Goal: Task Accomplishment & Management: Manage account settings

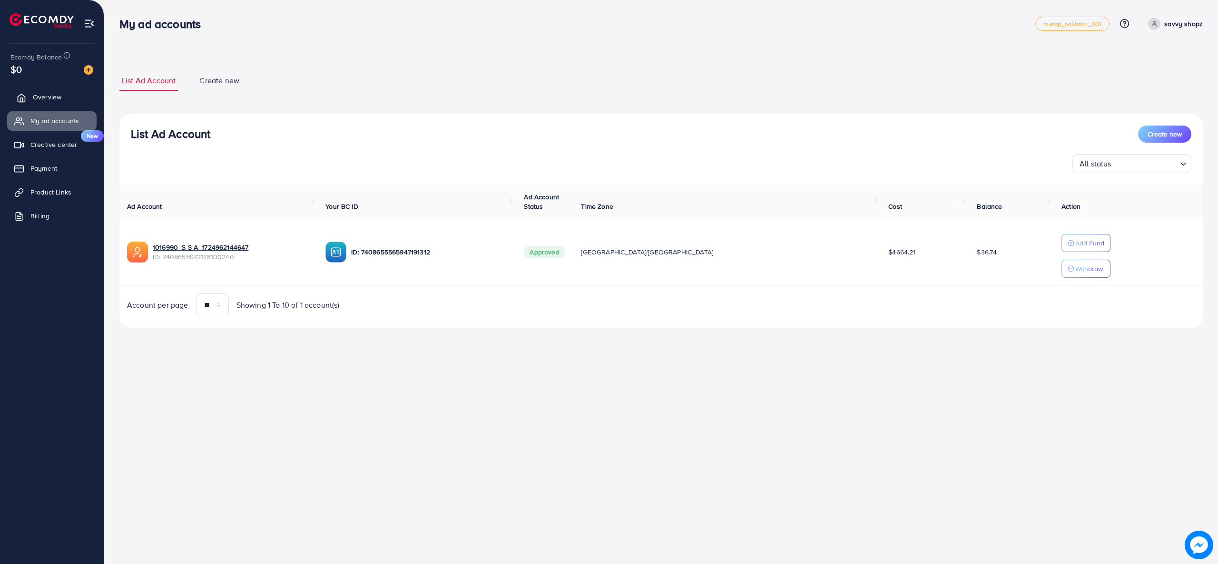
click at [67, 94] on link "Overview" at bounding box center [51, 97] width 89 height 19
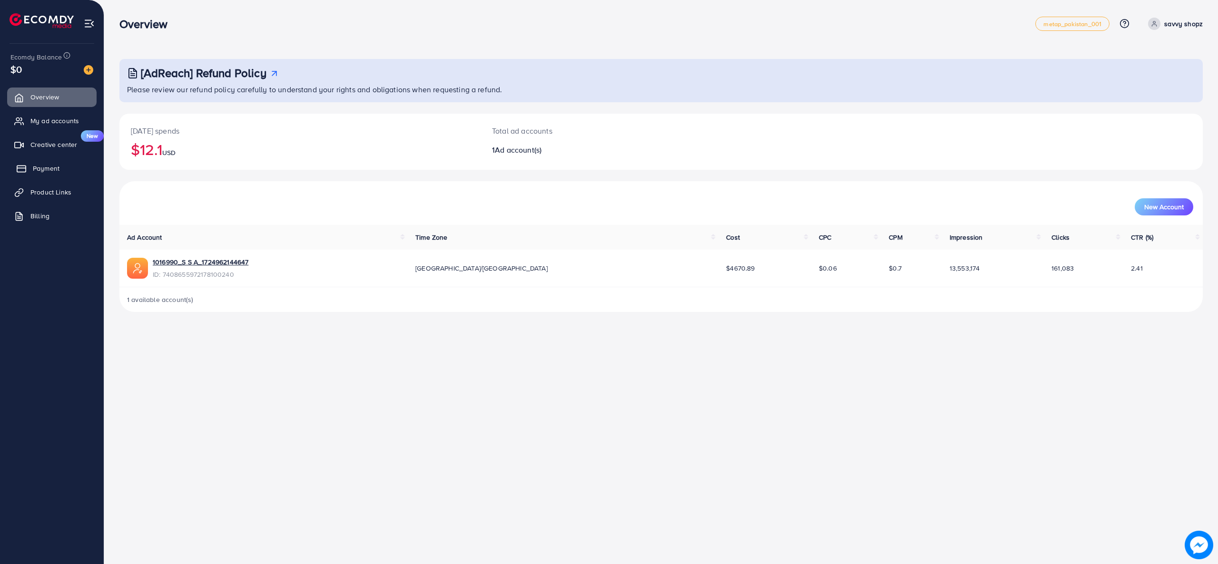
click at [56, 162] on link "Payment" at bounding box center [51, 168] width 89 height 19
